Goal: Navigation & Orientation: Find specific page/section

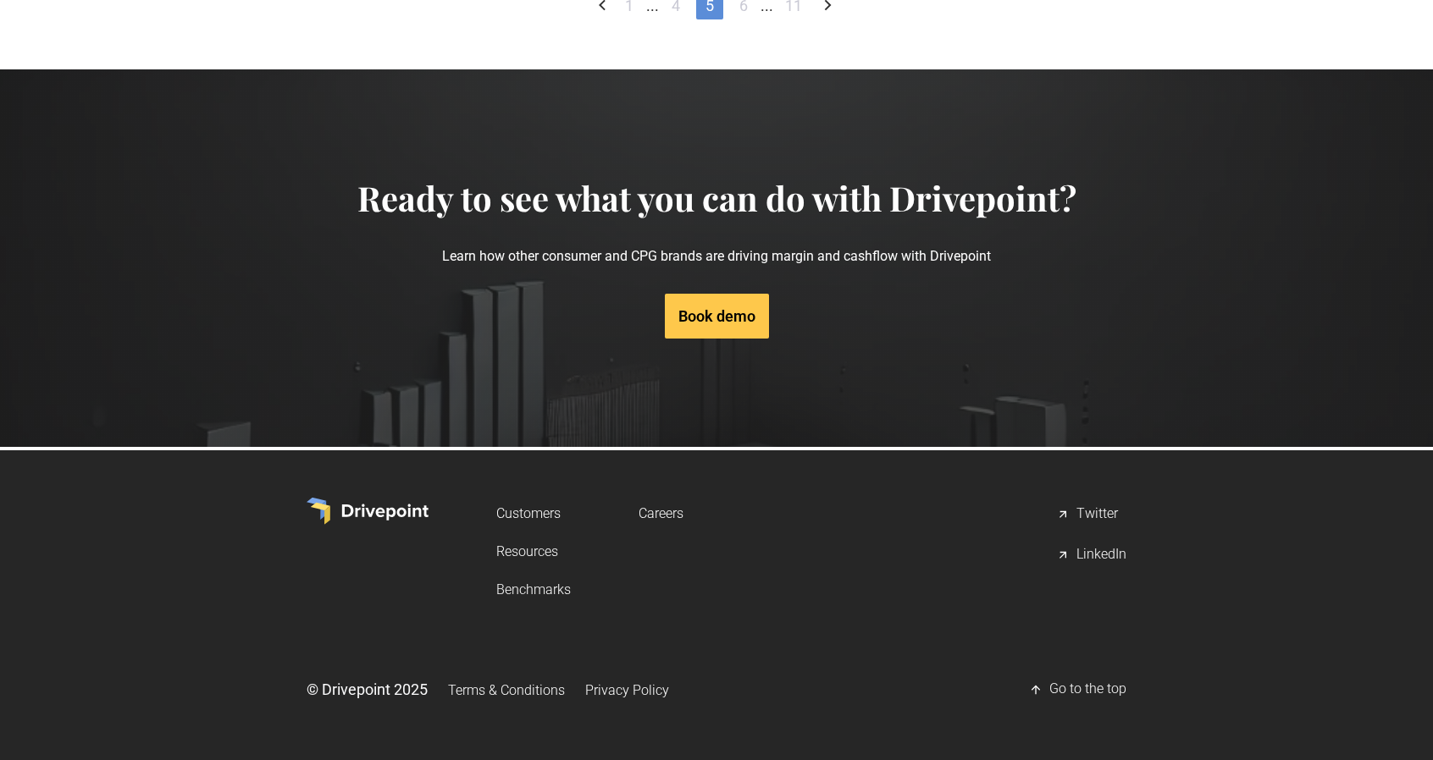
scroll to position [1254, 0]
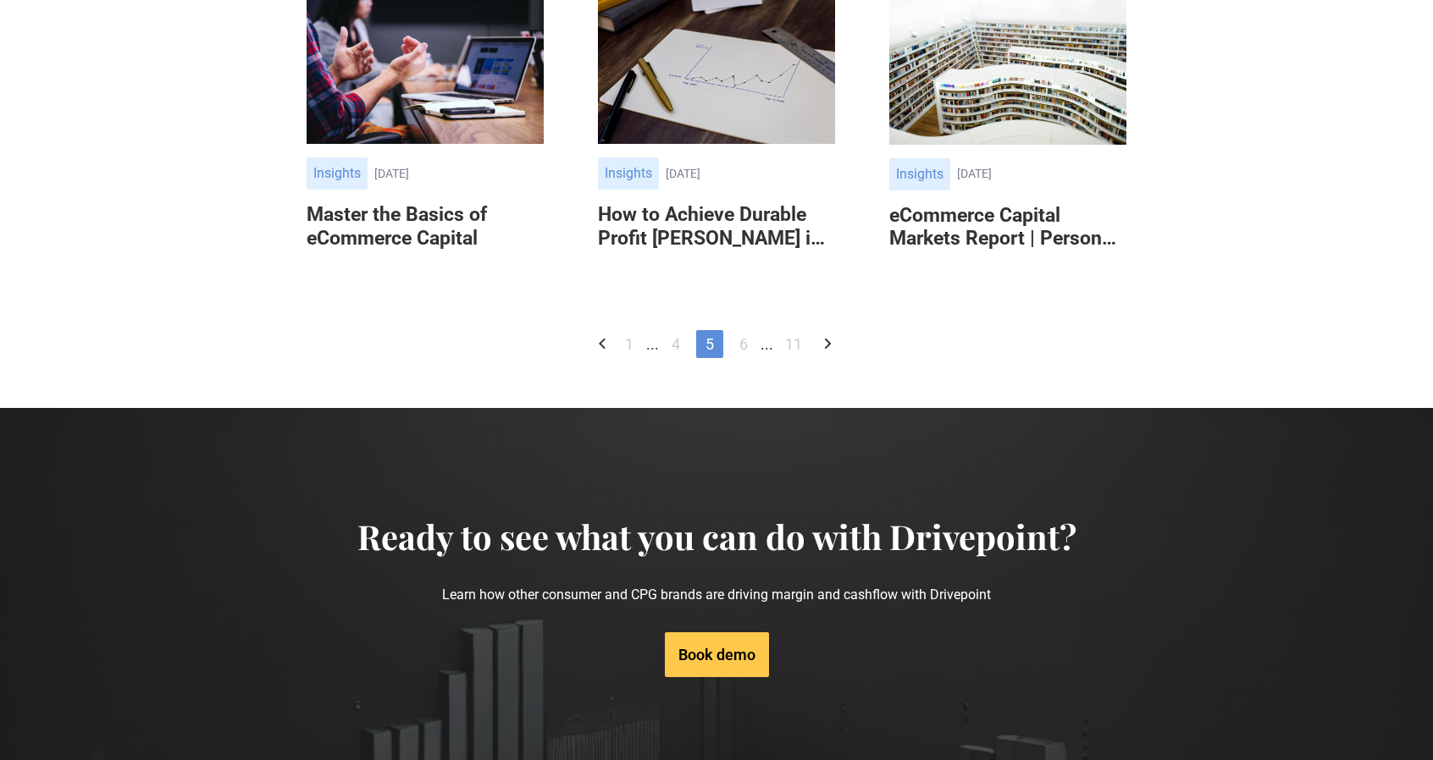
click at [625, 345] on link "1" at bounding box center [629, 344] width 27 height 28
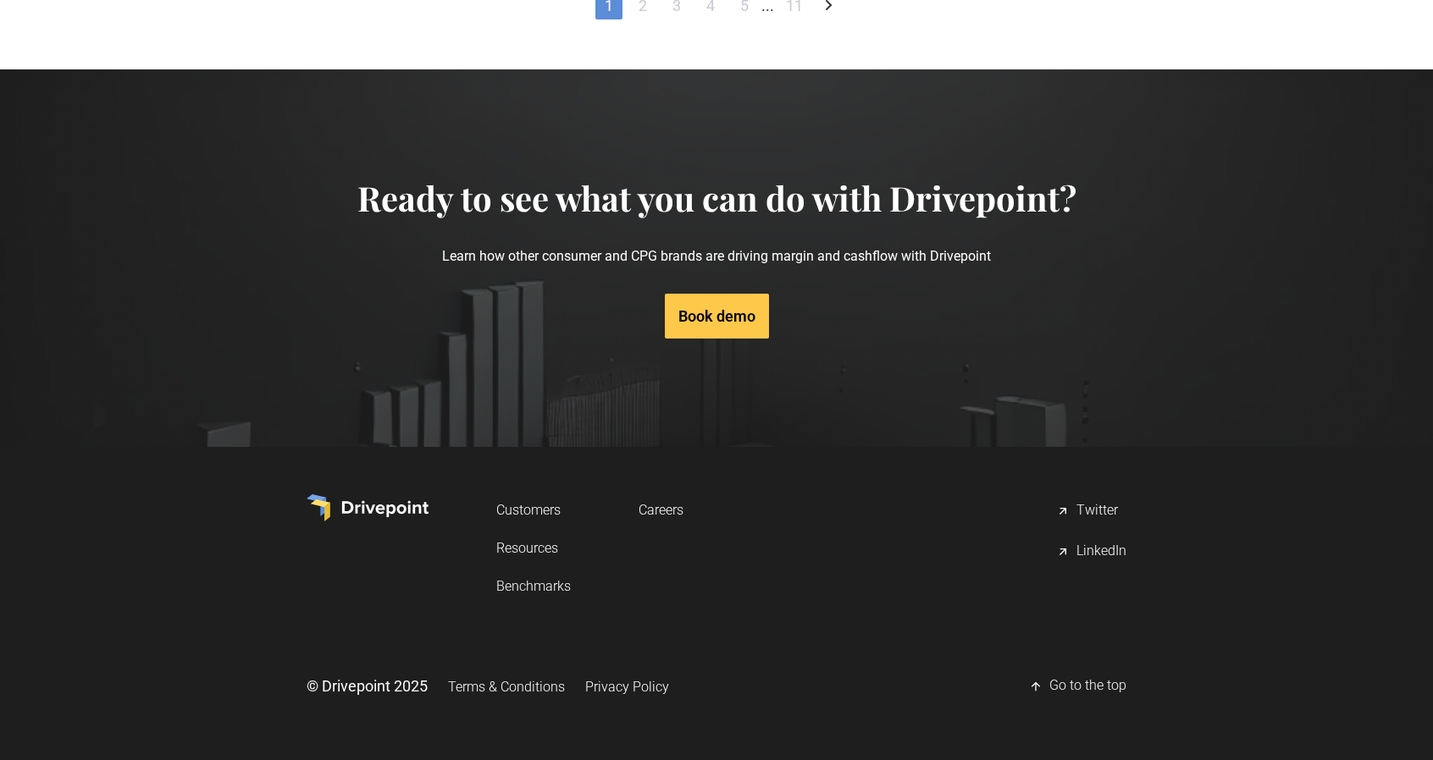
scroll to position [1169, 0]
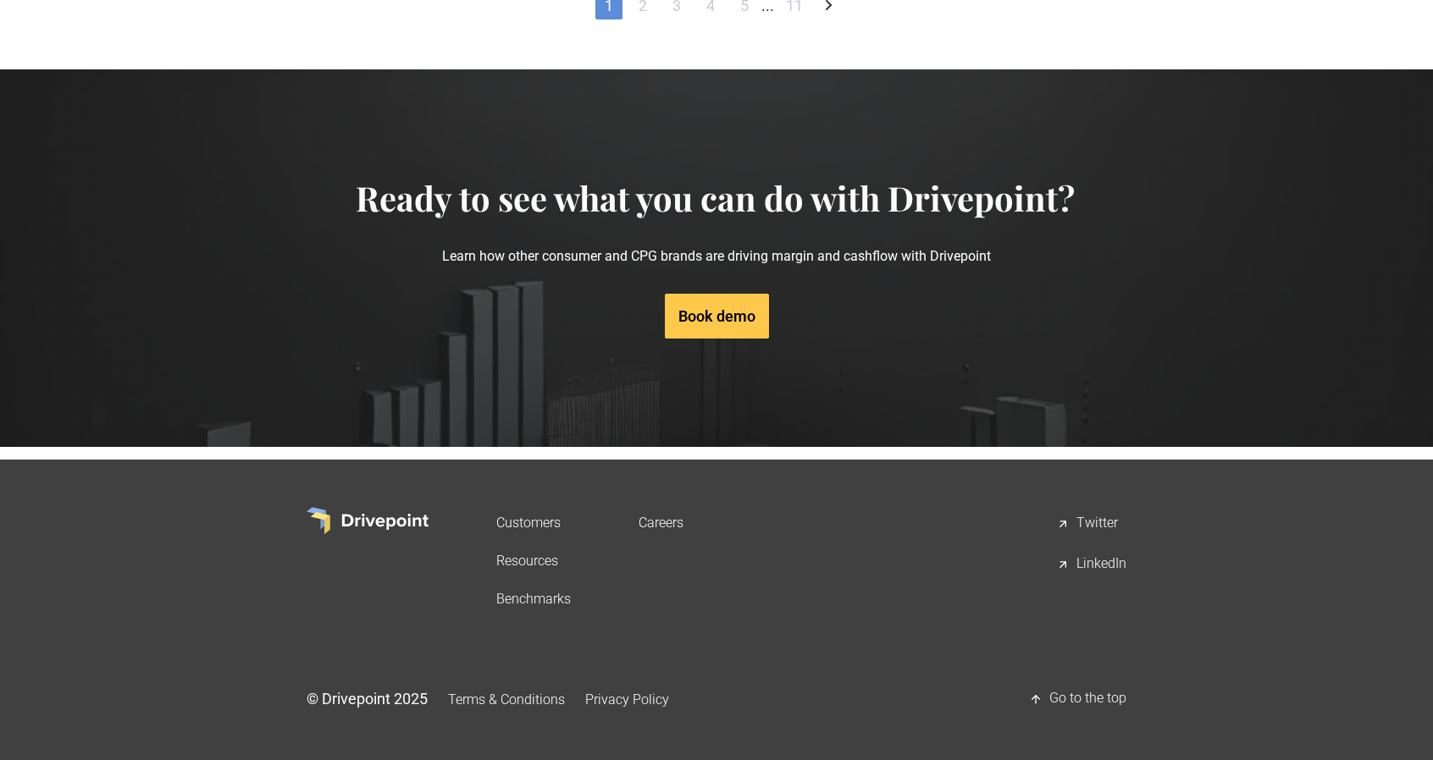
scroll to position [1133, 0]
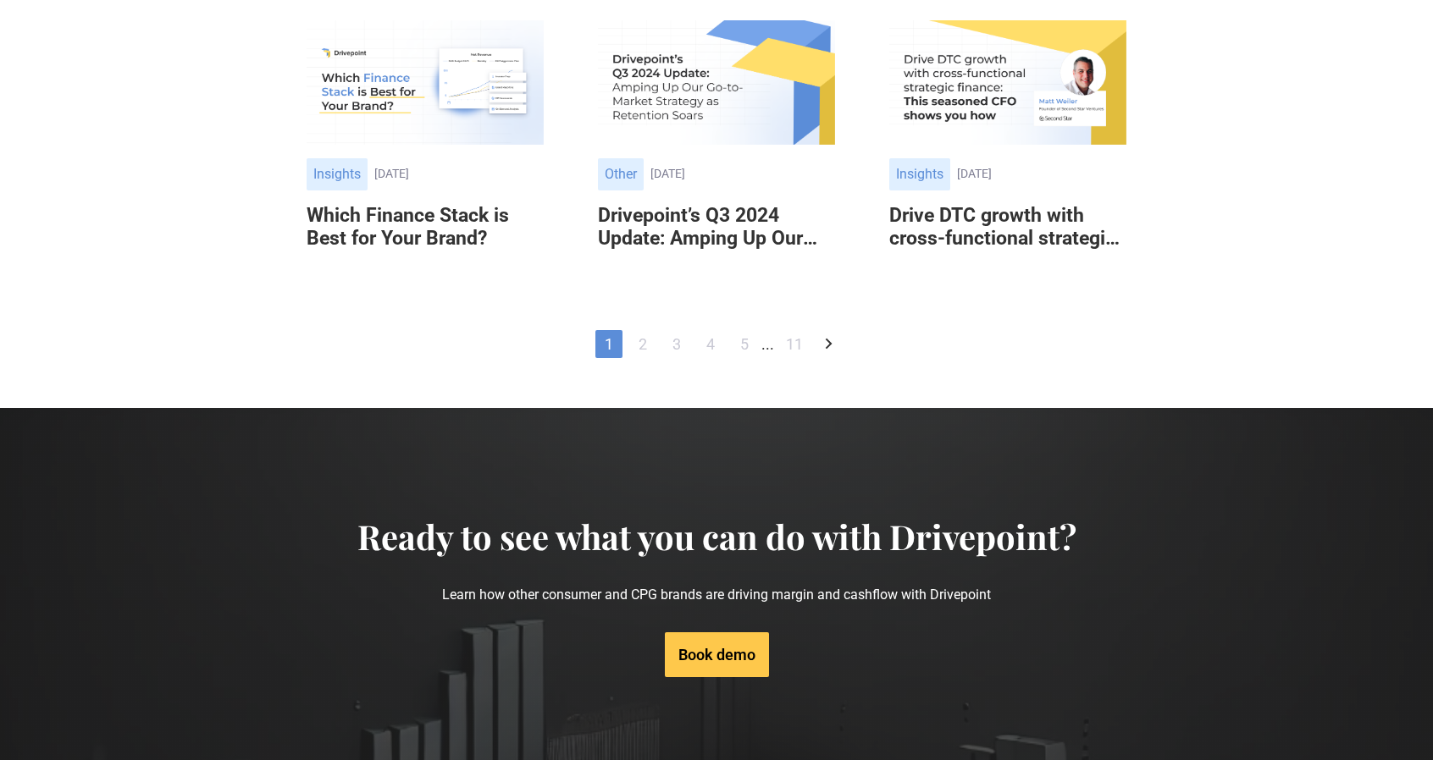
click at [825, 344] on icon "Next Page" at bounding box center [828, 344] width 20 height 20
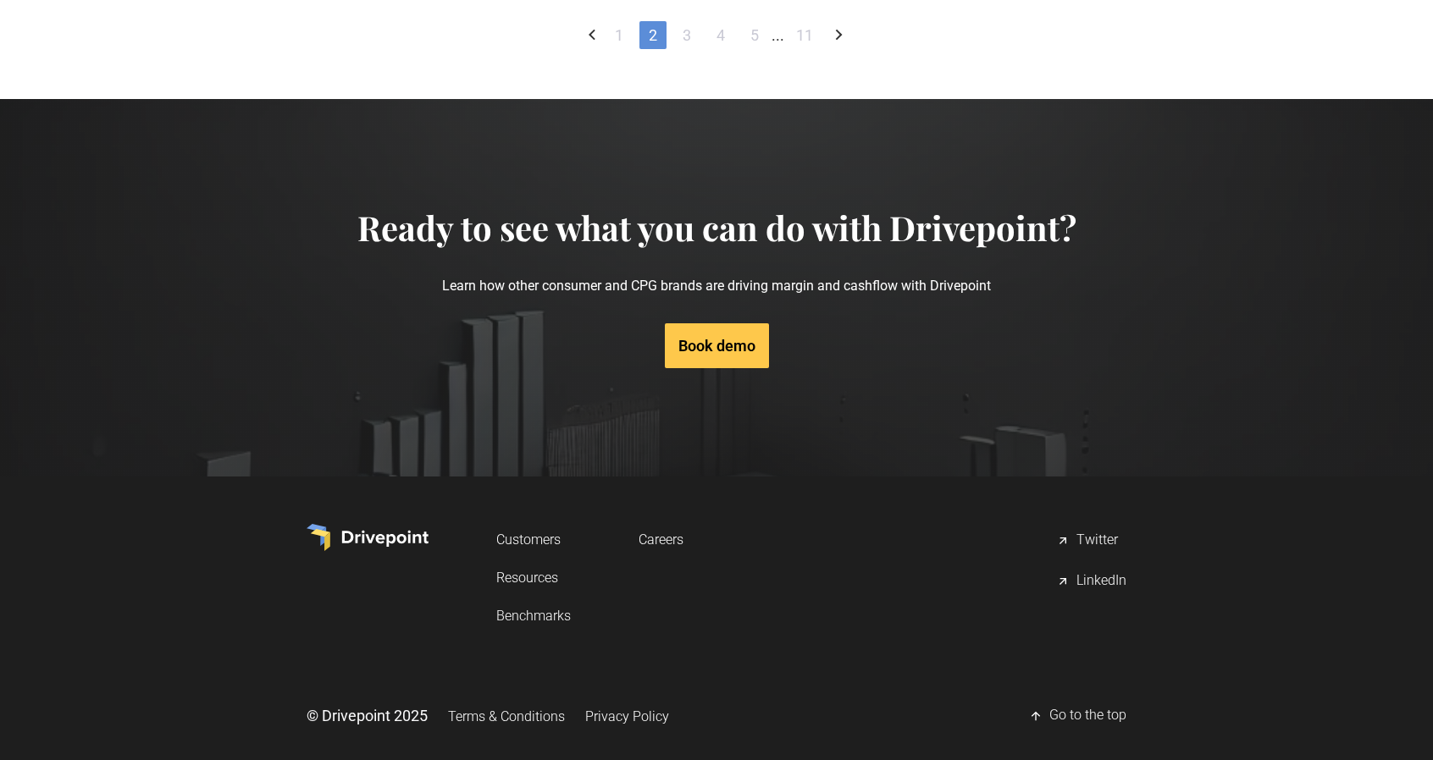
click at [594, 45] on icon "Previous Page" at bounding box center [592, 35] width 20 height 20
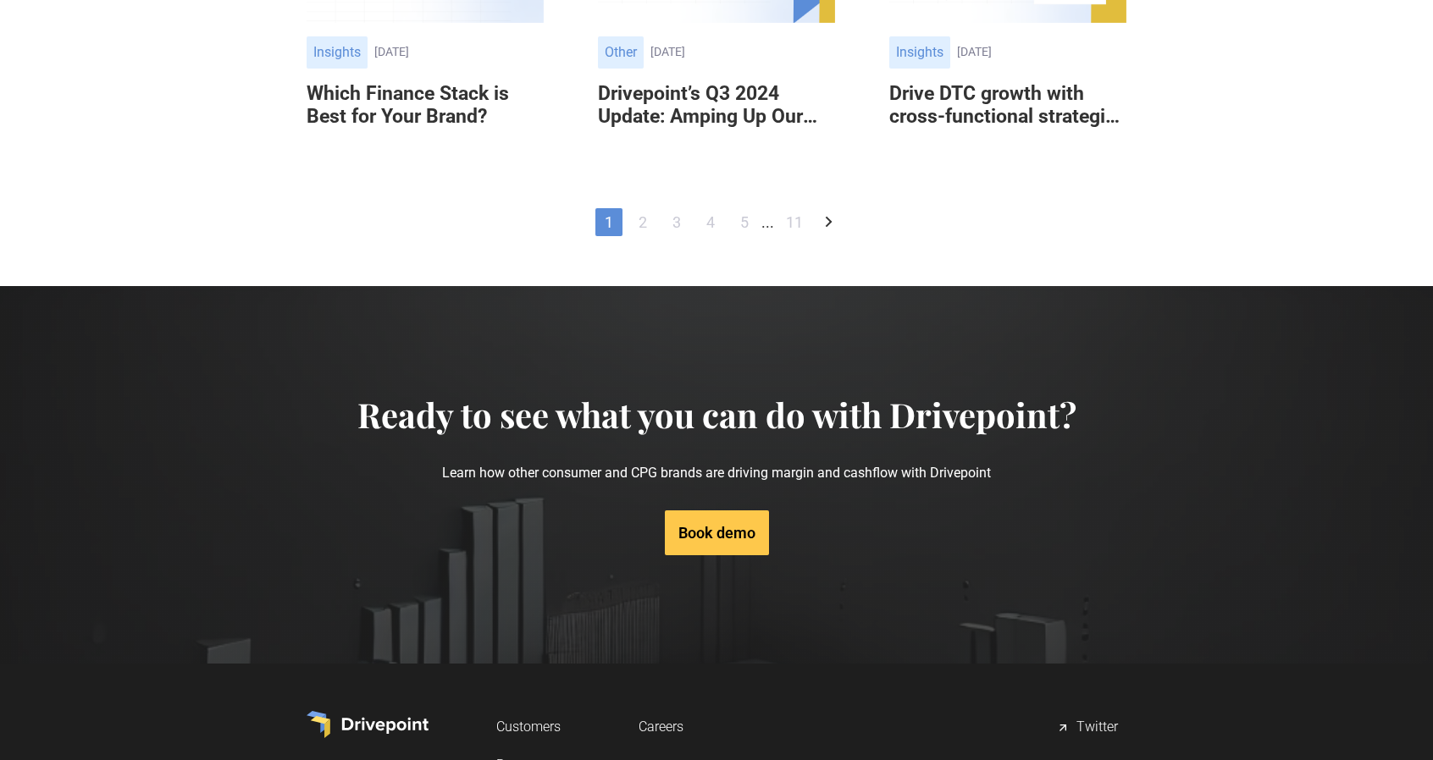
scroll to position [1185, 0]
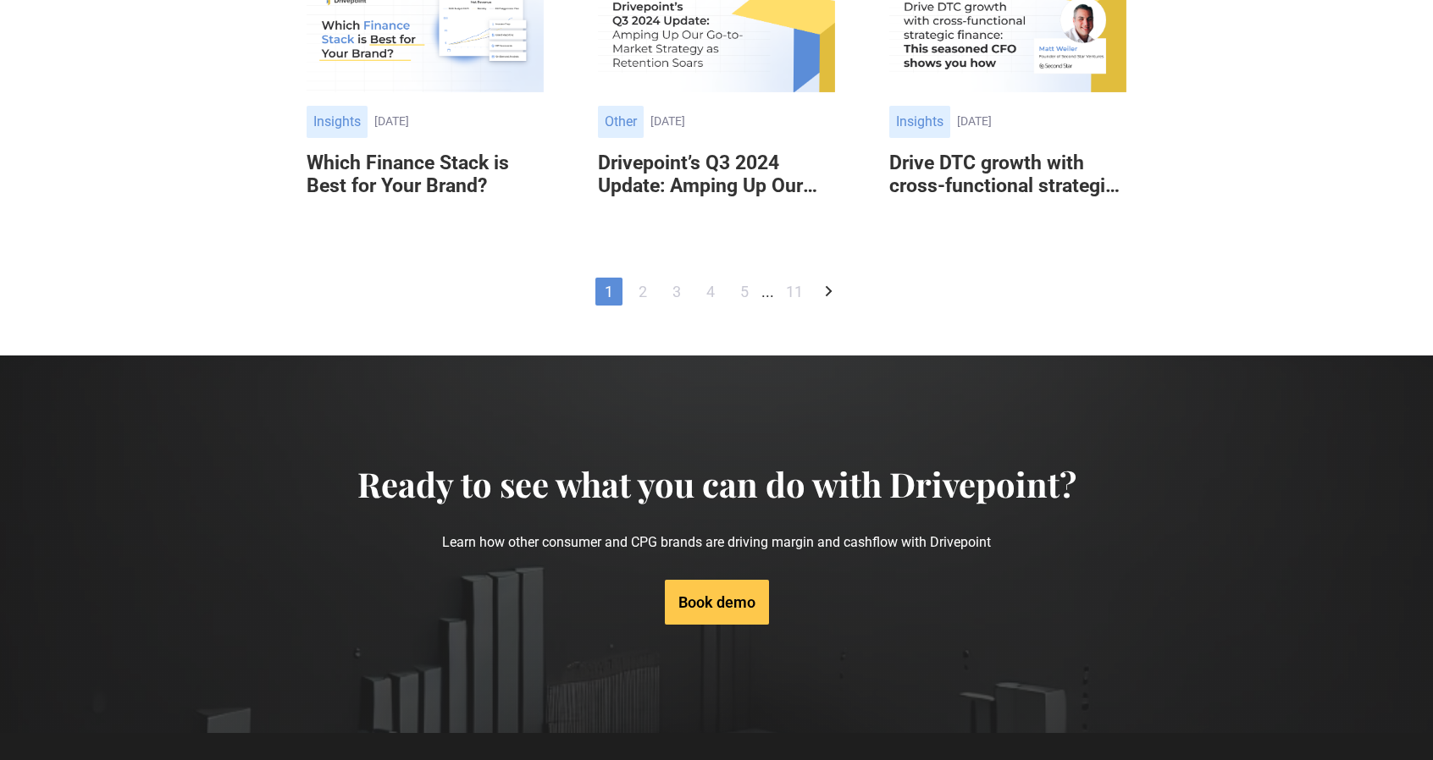
click at [834, 289] on icon "Next Page" at bounding box center [828, 291] width 20 height 20
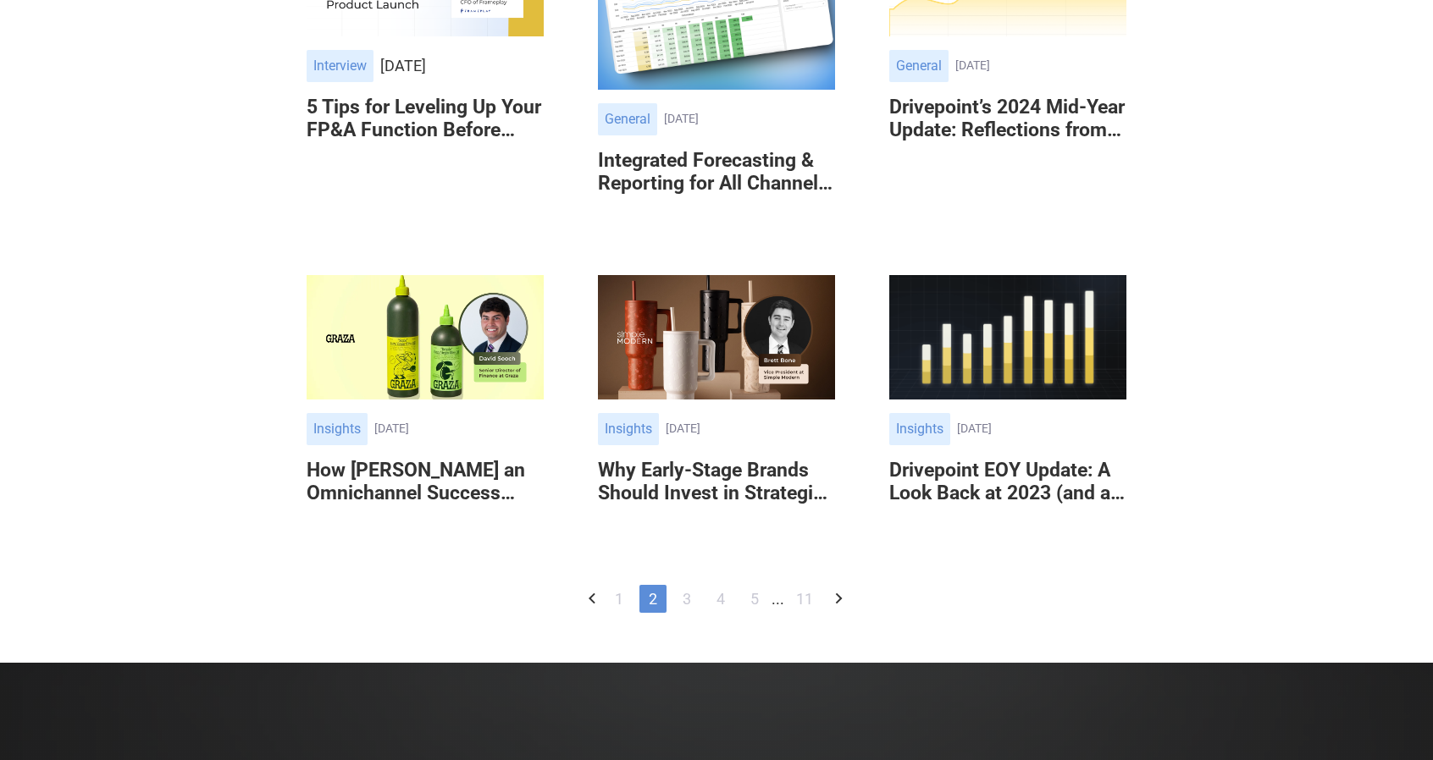
scroll to position [1440, 0]
